Goal: Task Accomplishment & Management: Manage account settings

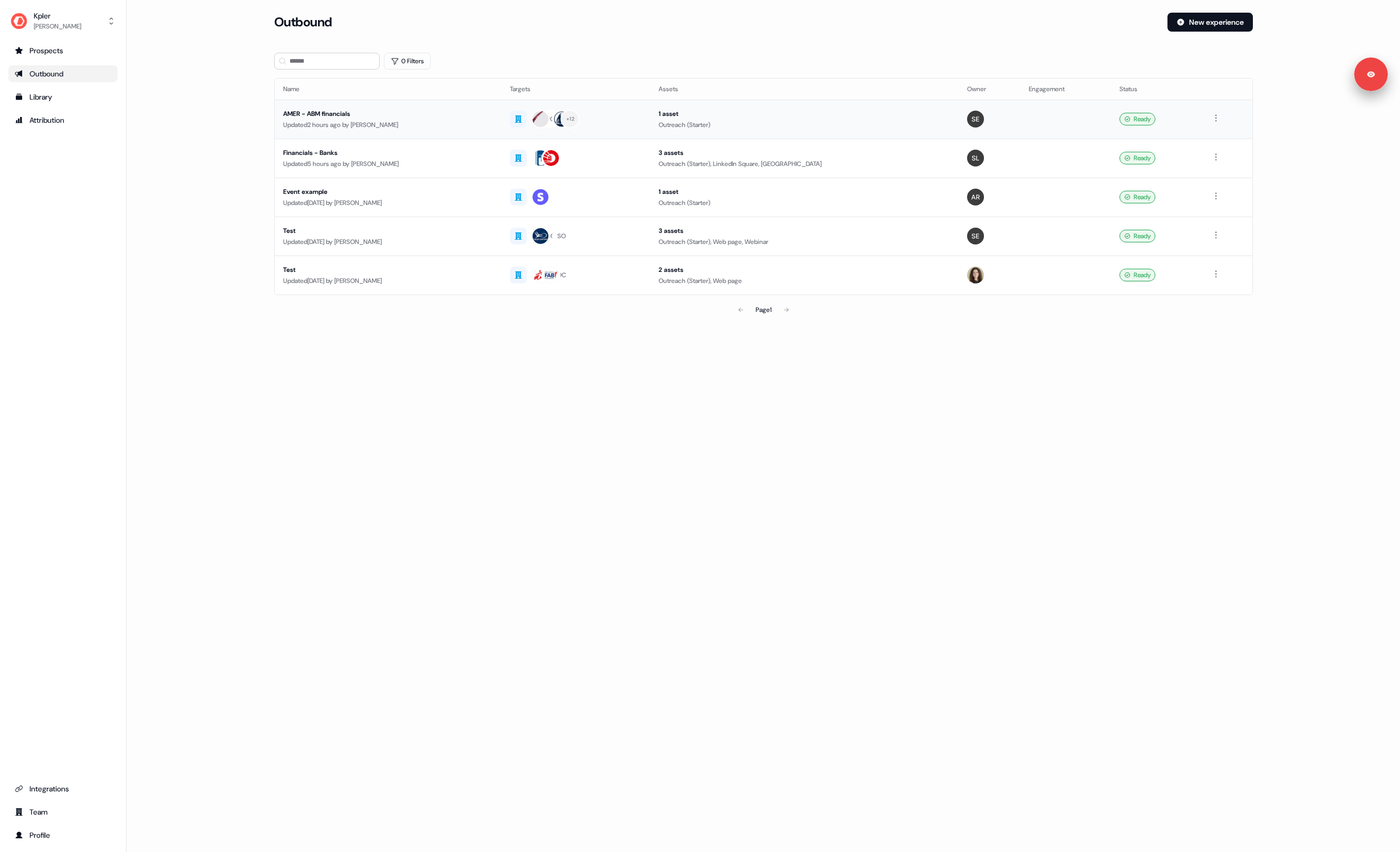
click at [455, 113] on div "AMER - ABM financials" at bounding box center [388, 114] width 210 height 11
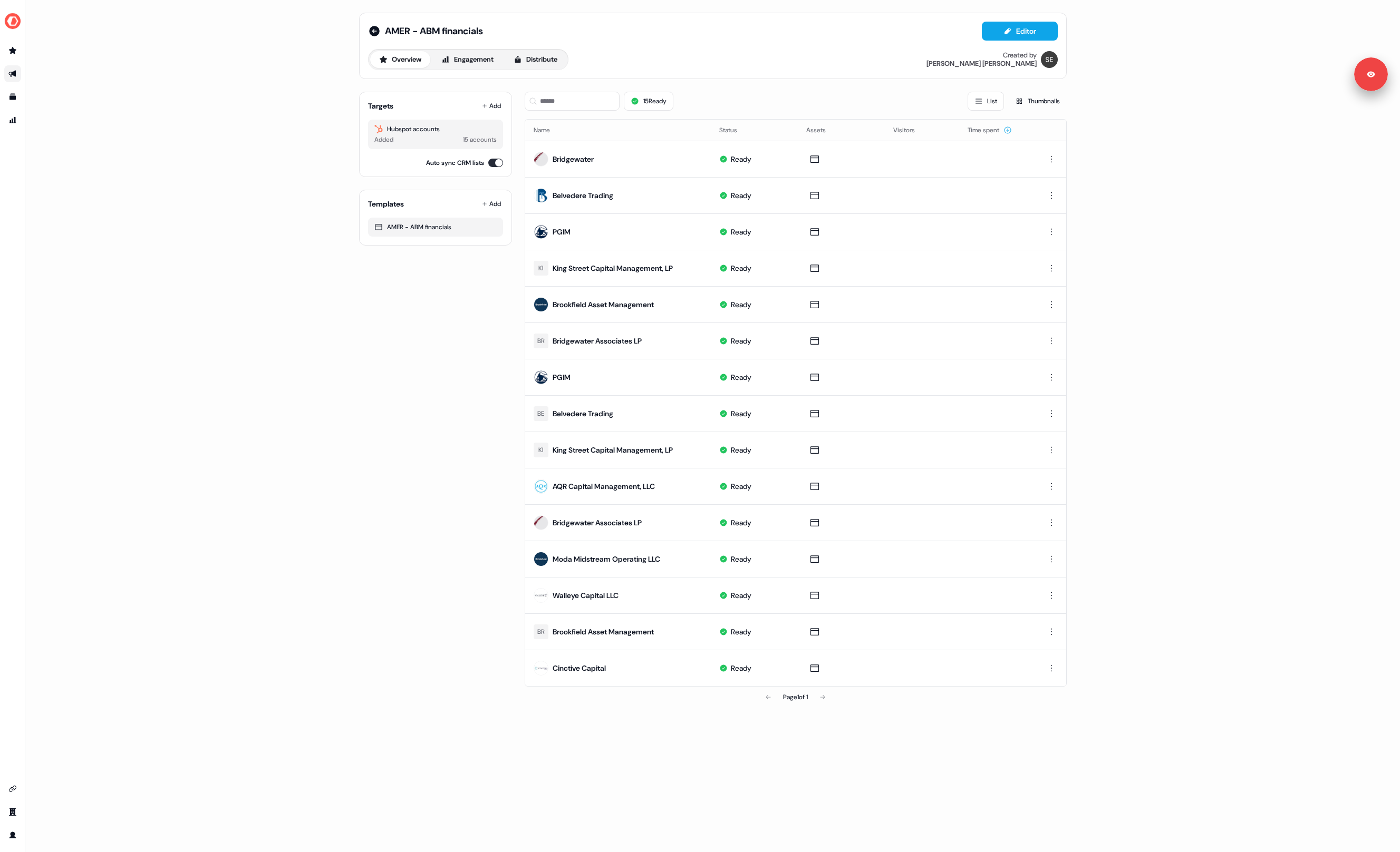
click at [199, 157] on div "AMER - ABM financials Editor Overview Engagement Distribute Created by [PERSON_…" at bounding box center [712, 426] width 1375 height 852
click at [194, 154] on div "AMER - ABM financials Editor Overview Engagement Distribute Created by [PERSON_…" at bounding box center [712, 426] width 1375 height 852
click at [199, 151] on div "AMER - ABM financials Editor Overview Engagement Distribute Created by [PERSON_…" at bounding box center [712, 426] width 1375 height 852
click at [292, 382] on div "AMER - ABM financials Editor Overview Engagement Distribute Created by [PERSON_…" at bounding box center [712, 426] width 1375 height 852
click at [442, 300] on div "Targets Add Hubspot accounts Added 15 accounts Auto sync CRM lists Templates Ad…" at bounding box center [435, 395] width 153 height 625
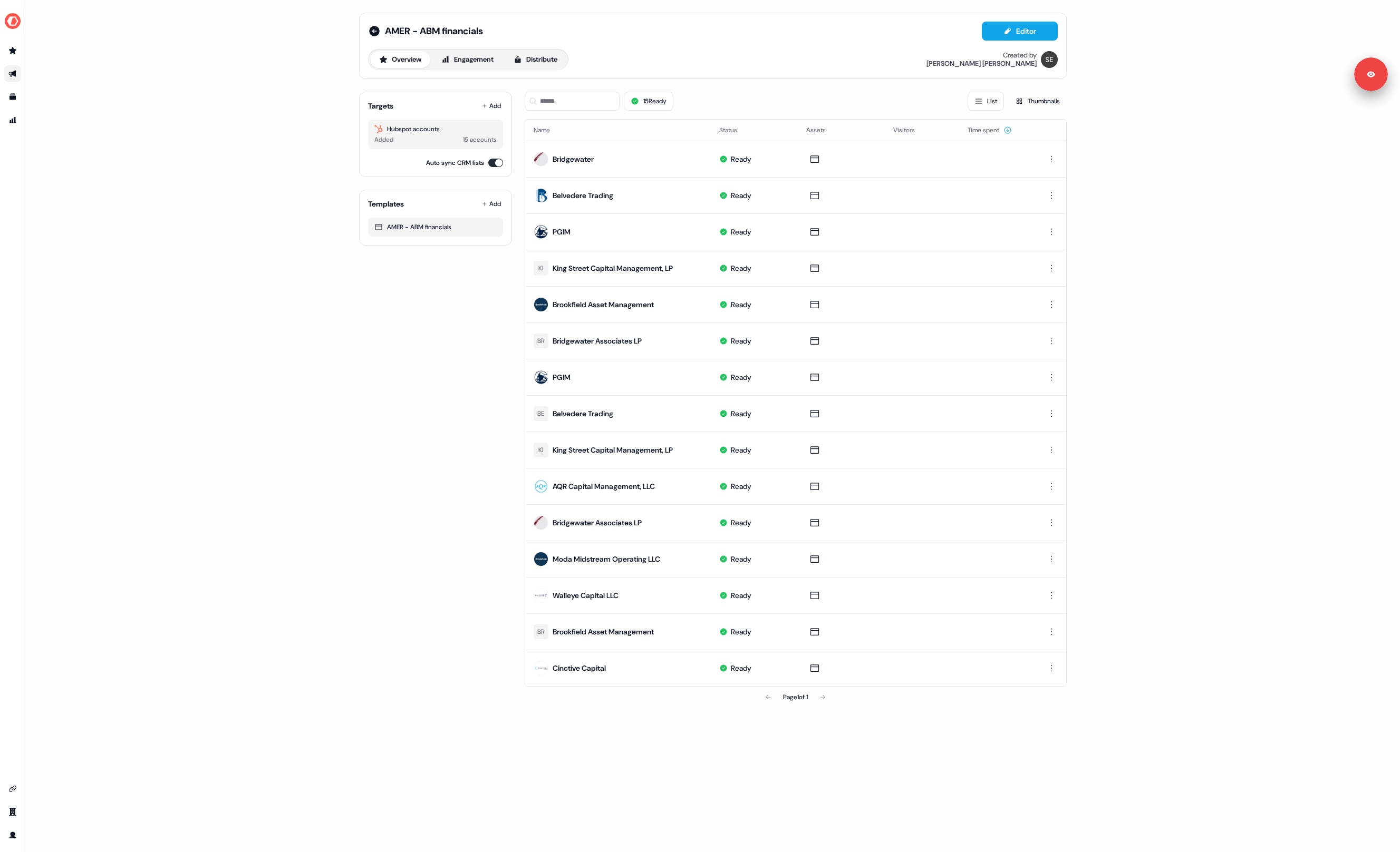
click at [442, 300] on div "Targets Add Hubspot accounts Added 15 accounts Auto sync CRM lists Templates Ad…" at bounding box center [435, 395] width 153 height 625
click at [432, 283] on div "Targets Add Hubspot accounts Added 15 accounts Auto sync CRM lists Templates Ad…" at bounding box center [435, 395] width 153 height 625
click at [15, 118] on icon "Go to attribution" at bounding box center [13, 120] width 7 height 6
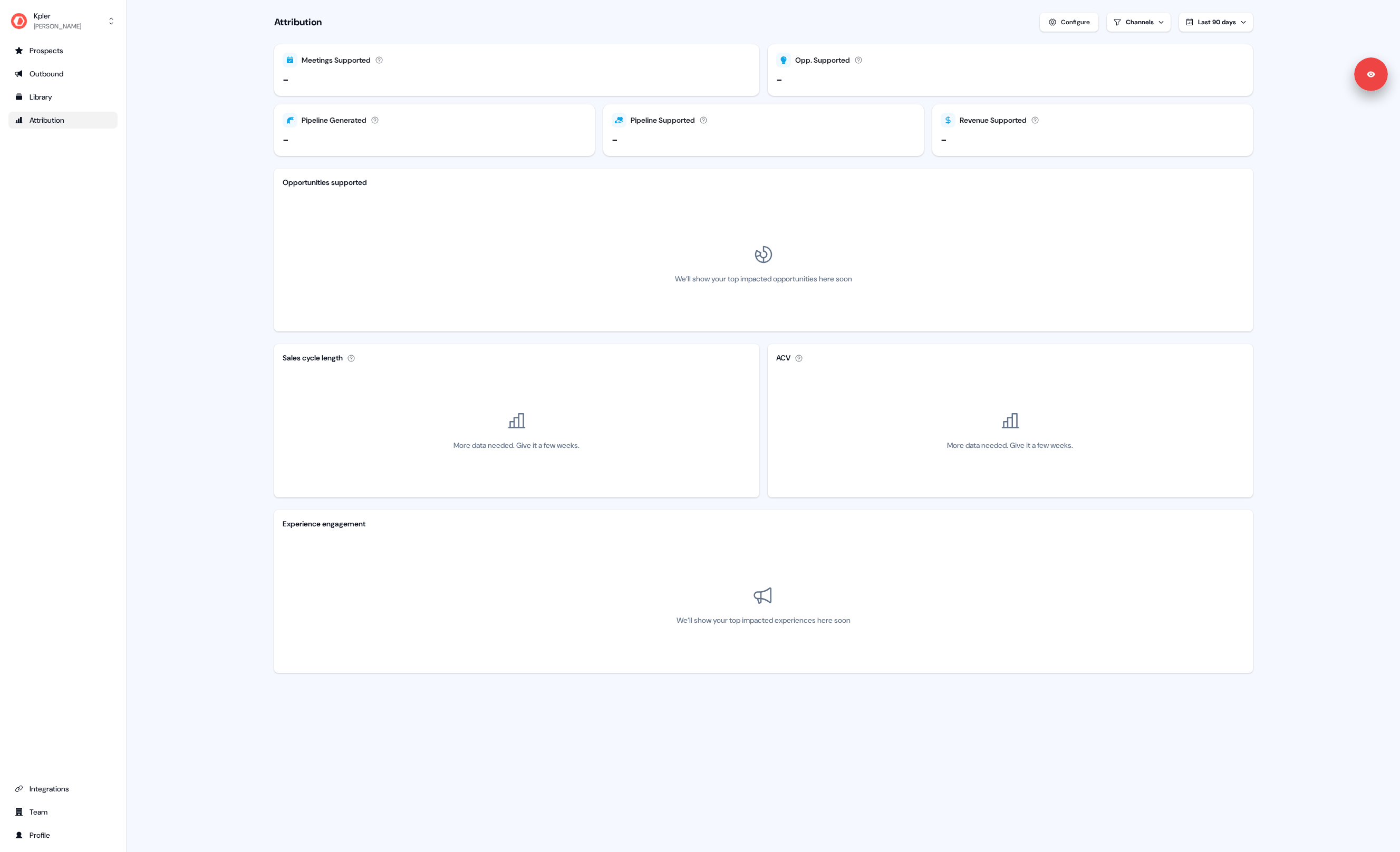
click at [201, 138] on main "Loading... Attribution Configure Channels Last 90 days Meetings Supported Meeti…" at bounding box center [763, 351] width 1274 height 703
click at [1136, 16] on html "For the best experience switch devices to a bigger screen. Go to [DOMAIN_NAME] …" at bounding box center [700, 426] width 1400 height 852
click at [1062, 22] on html "For the best experience switch devices to a bigger screen. Go to [DOMAIN_NAME] …" at bounding box center [700, 426] width 1400 height 852
click at [1062, 22] on div "Configure" at bounding box center [1075, 22] width 29 height 11
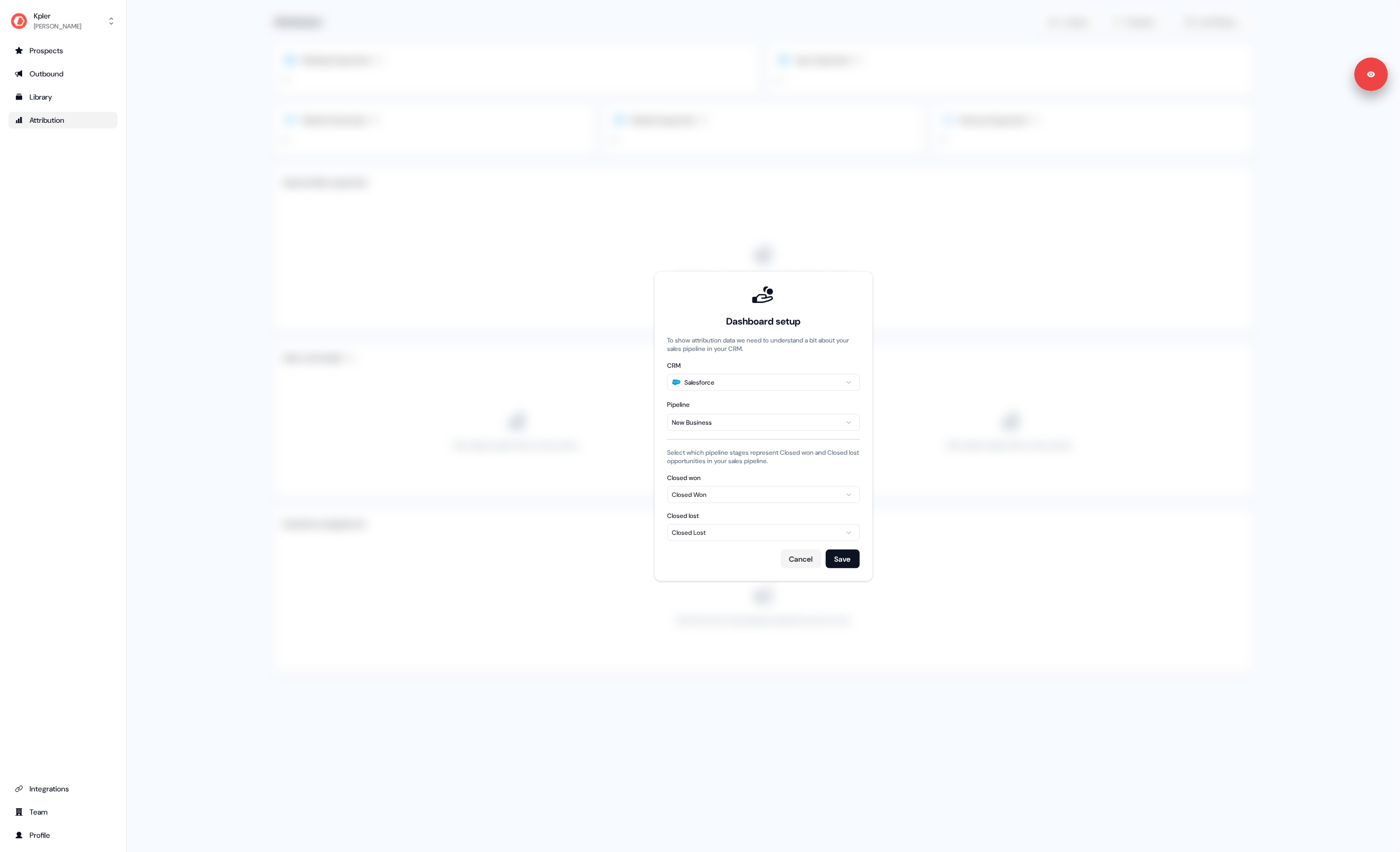
click at [705, 497] on div "Closed Won" at bounding box center [689, 494] width 35 height 11
type input "******"
click at [711, 585] on div "Closed - Sales lead" at bounding box center [715, 587] width 56 height 17
click at [715, 493] on div "Closed - Sales lead" at bounding box center [699, 494] width 55 height 11
type input "******"
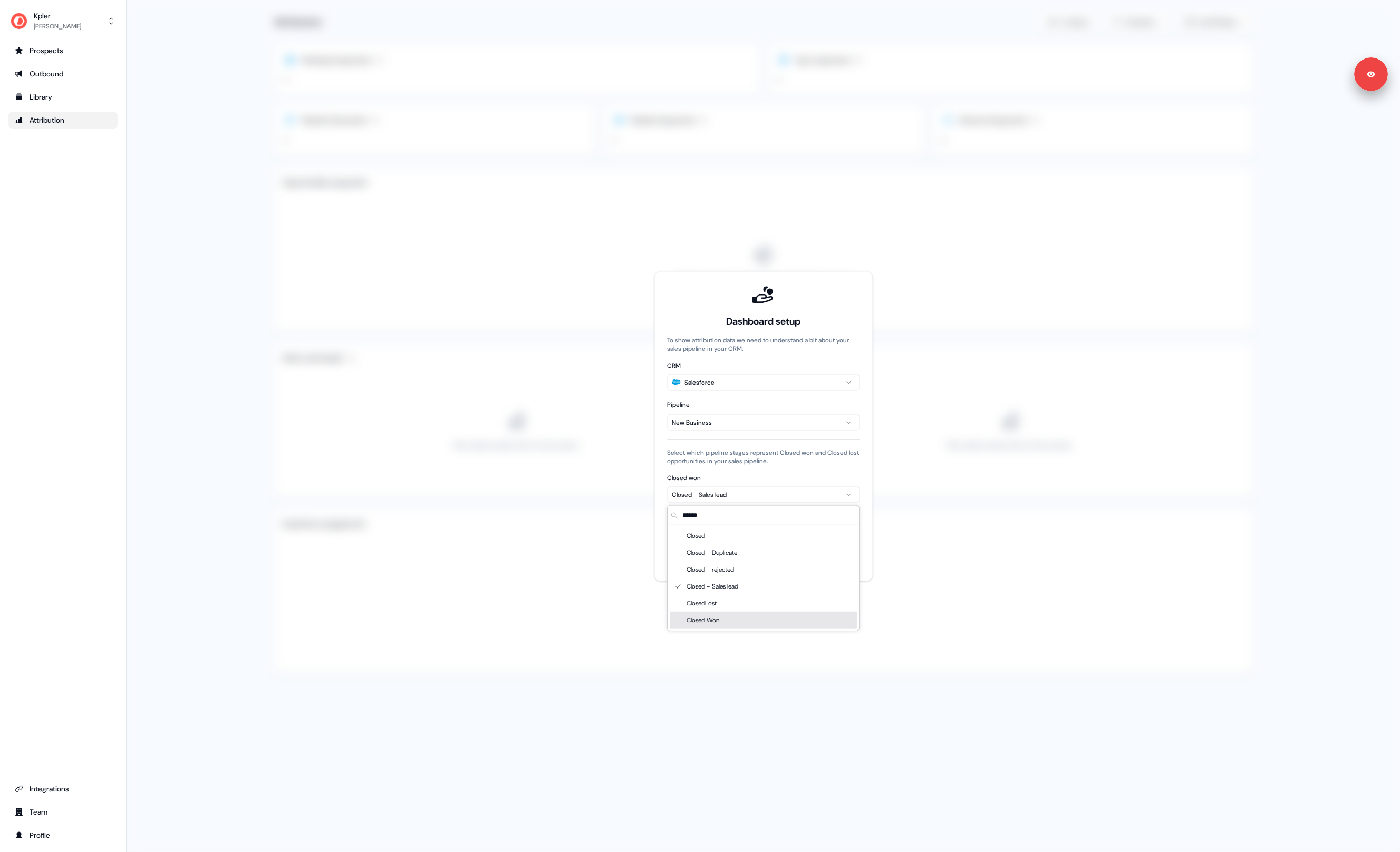
click at [708, 621] on div "Closed Won" at bounding box center [705, 620] width 37 height 17
click at [791, 558] on button "Cancel" at bounding box center [801, 558] width 40 height 19
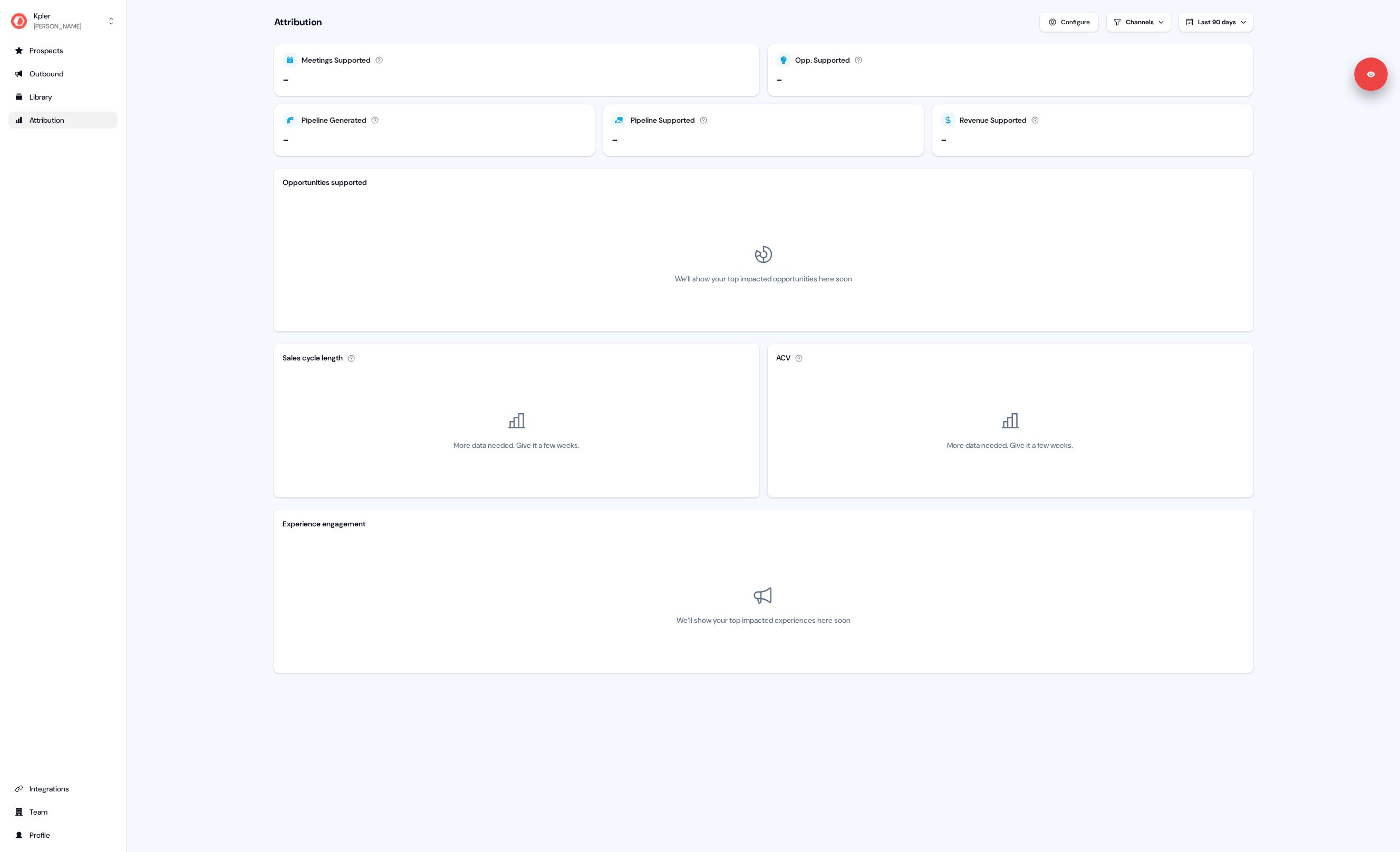
click at [1063, 23] on div "Configure" at bounding box center [1075, 22] width 29 height 11
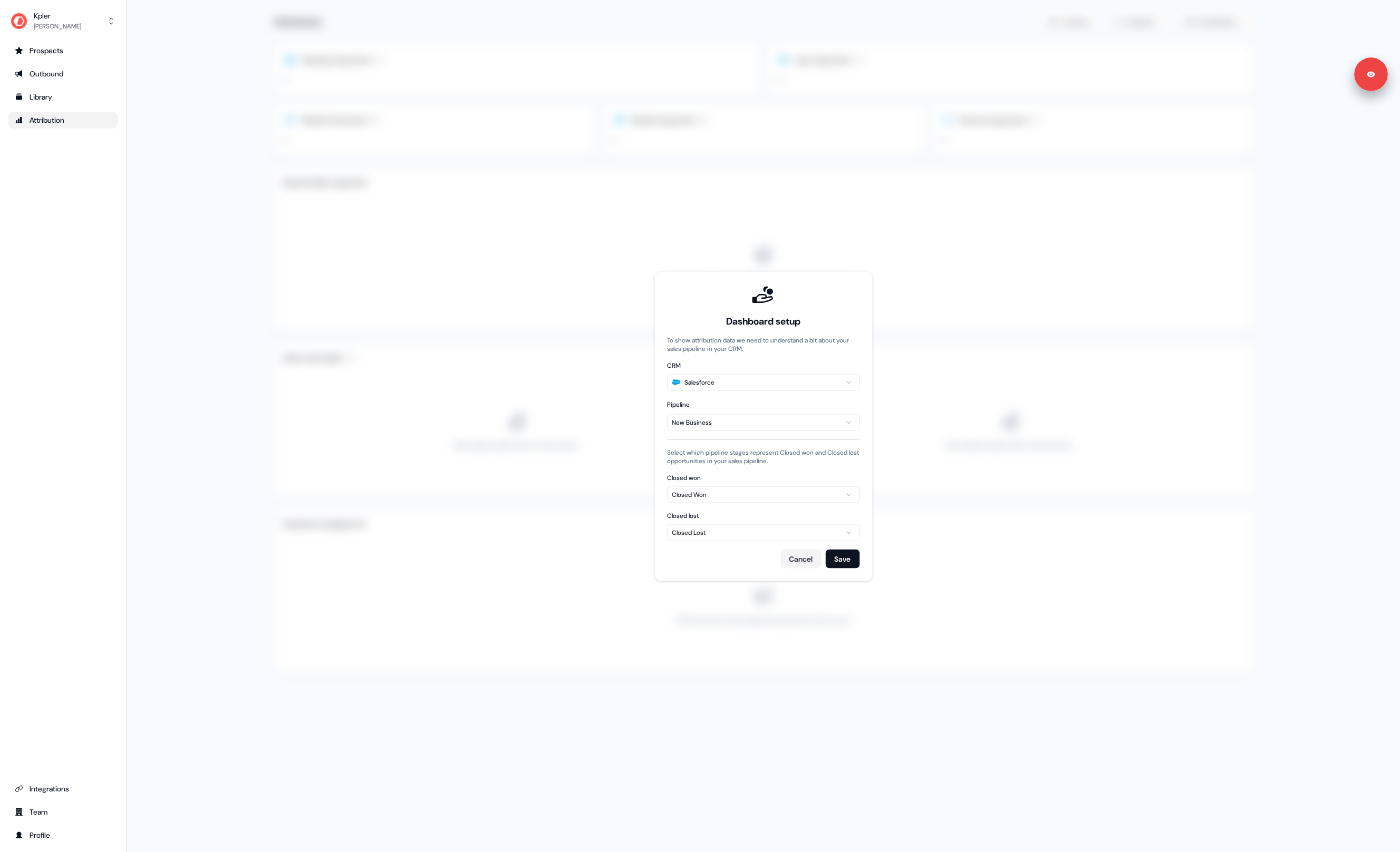
click at [704, 298] on div "Dashboard setup" at bounding box center [764, 306] width 193 height 43
click at [751, 496] on div "Closed Won" at bounding box center [763, 494] width 183 height 11
click at [660, 498] on div "Dashboard setup To show attribution data we need to understand a bit about your…" at bounding box center [763, 426] width 218 height 309
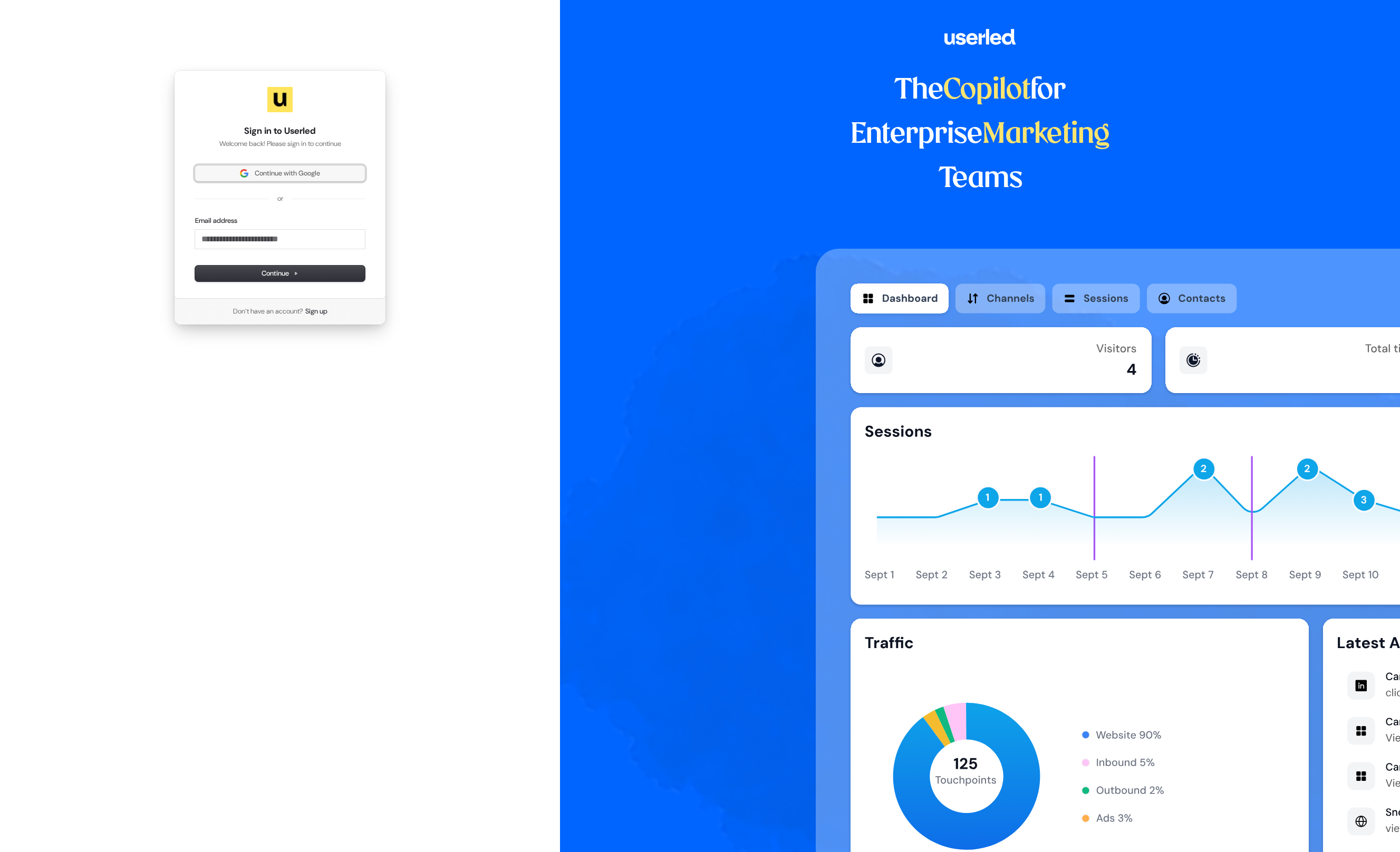
click at [240, 167] on button "Continue with Google" at bounding box center [280, 174] width 170 height 16
